Goal: Transaction & Acquisition: Download file/media

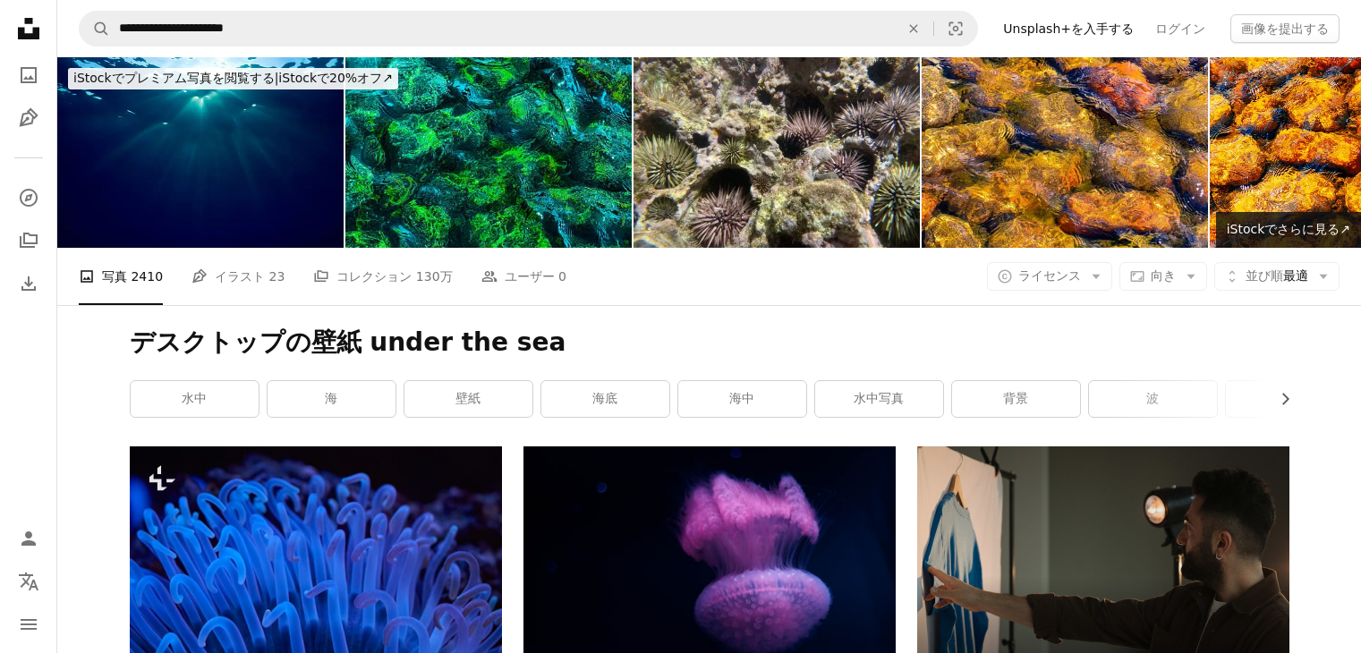
scroll to position [16492, 0]
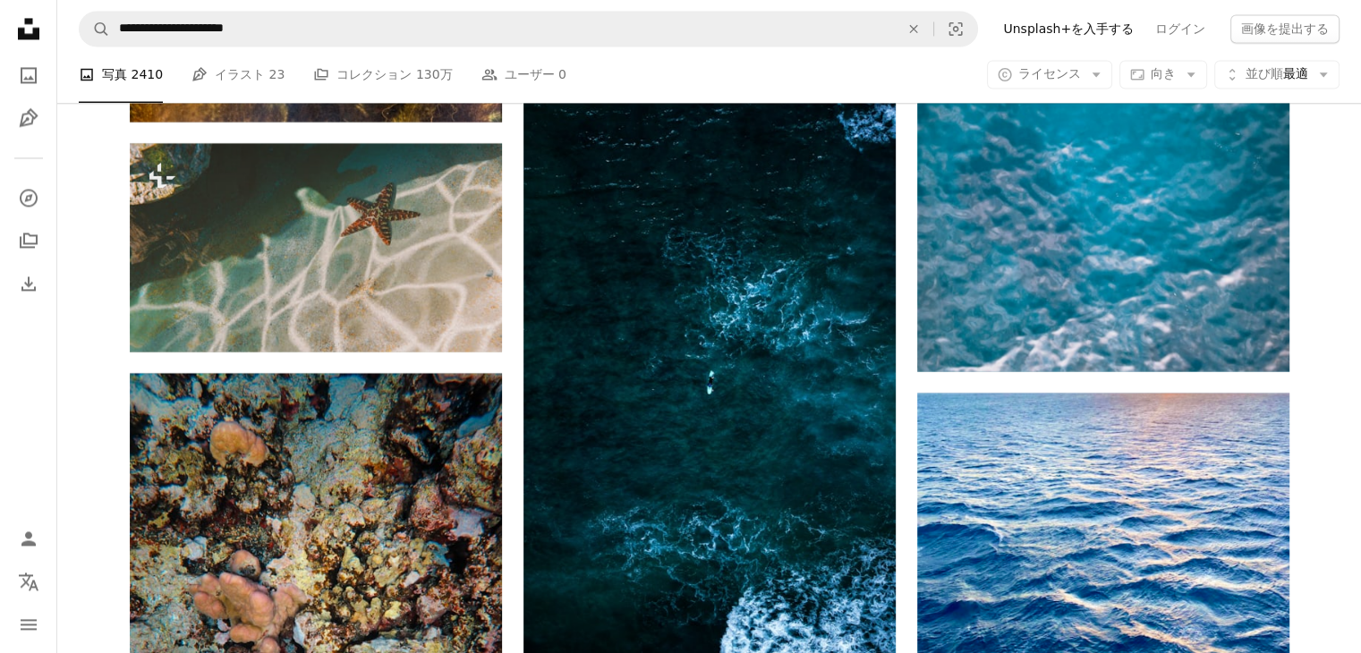
click at [426, 319] on button "A lock ダウンロード" at bounding box center [427, 319] width 113 height 29
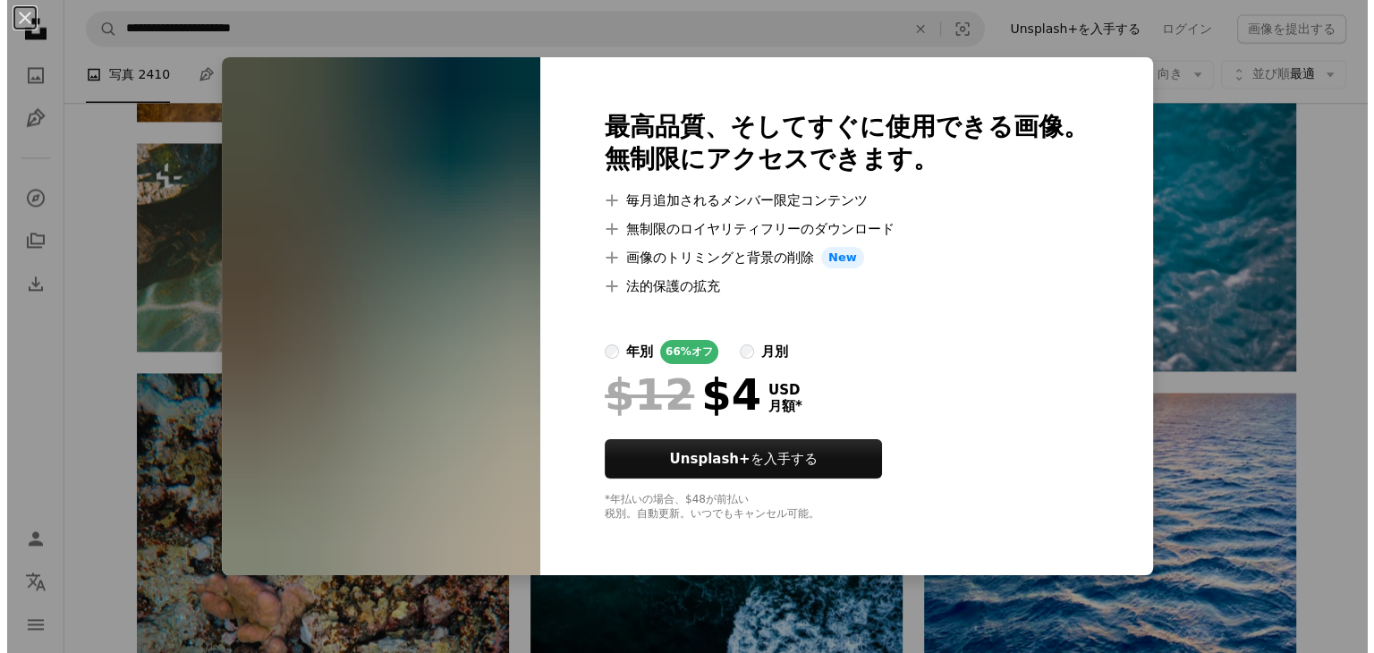
scroll to position [16638, 0]
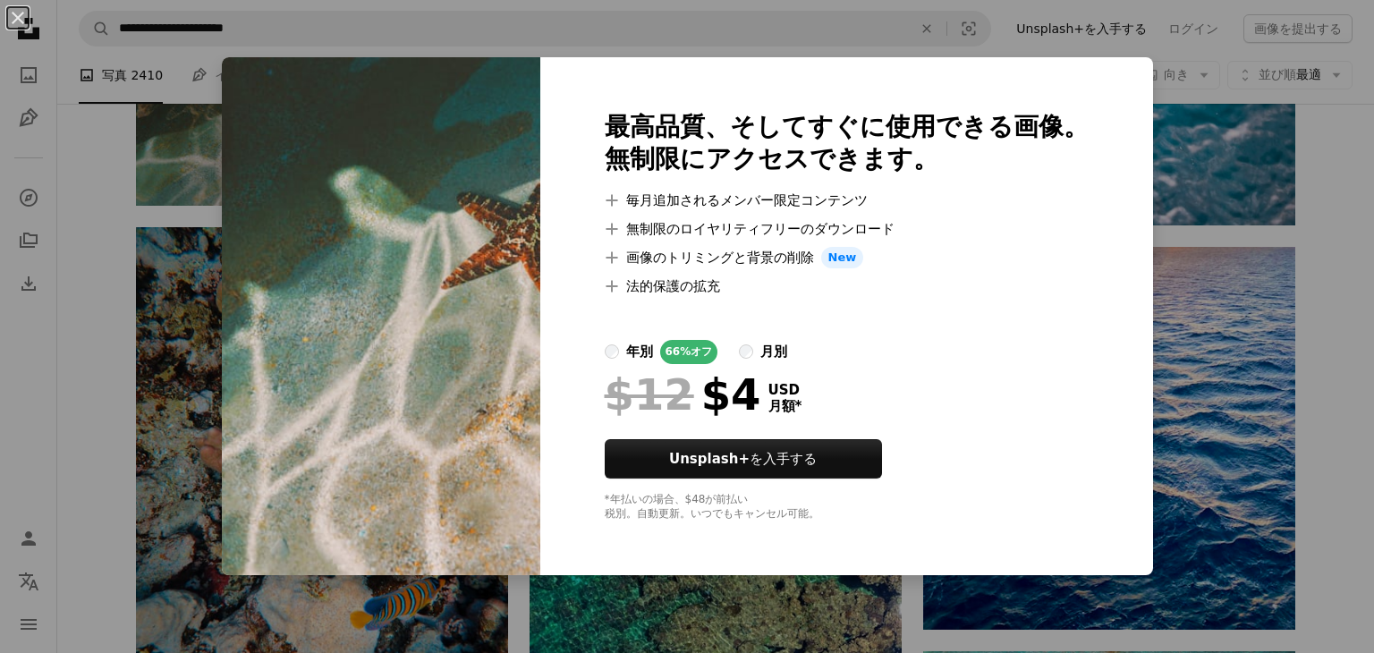
click at [748, 50] on div "An X shape 最高品質、そしてすぐに使用できる画像。 無制限にアクセスできます。 A plus sign 毎月追加されるメンバー限定コンテンツ A p…" at bounding box center [687, 326] width 1374 height 653
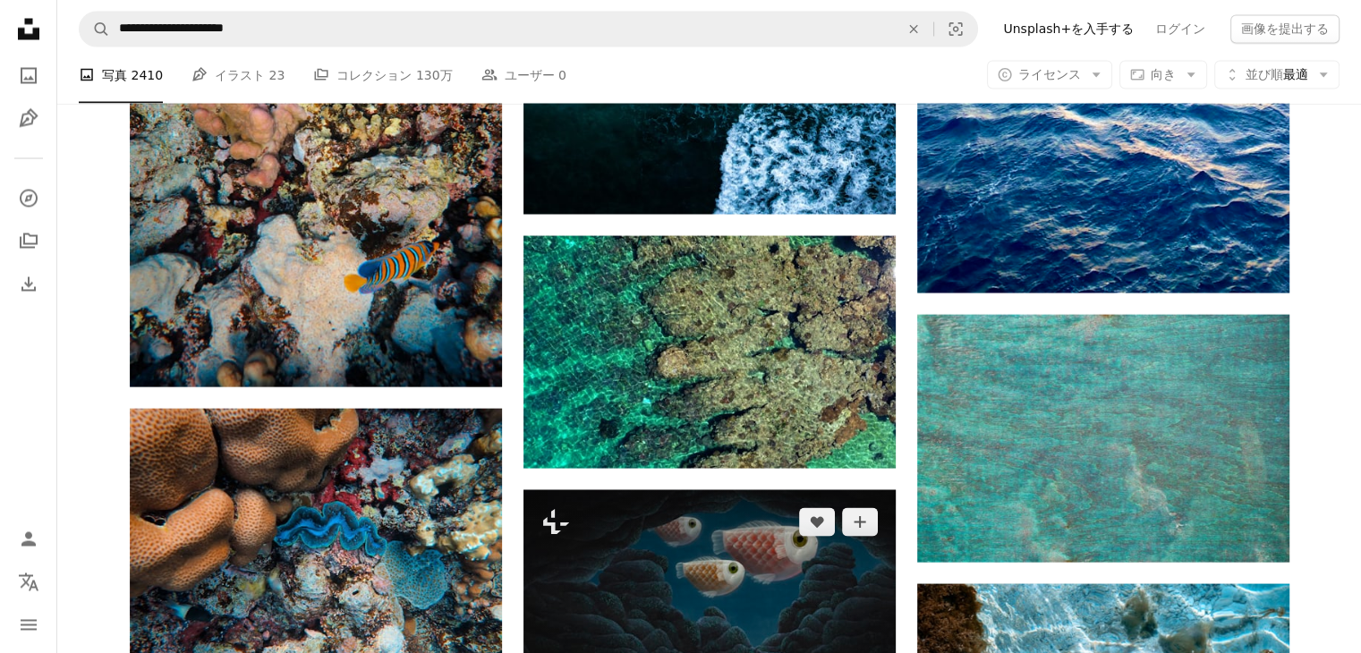
scroll to position [16969, 0]
